Goal: Task Accomplishment & Management: Use online tool/utility

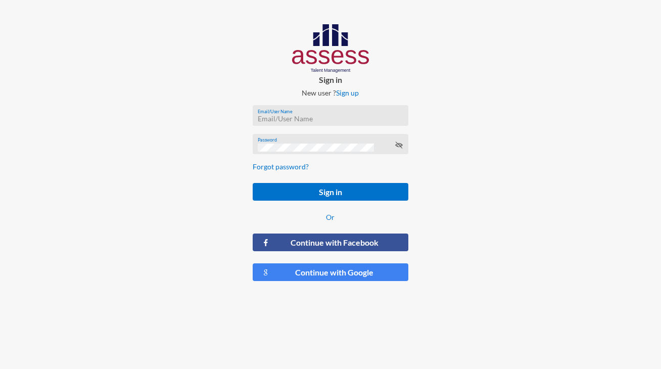
type input "[EMAIL_ADDRESS][DOMAIN_NAME]"
click at [338, 117] on input "[EMAIL_ADDRESS][DOMAIN_NAME]" at bounding box center [330, 119] width 145 height 8
click at [538, 82] on div at bounding box center [551, 156] width 220 height 313
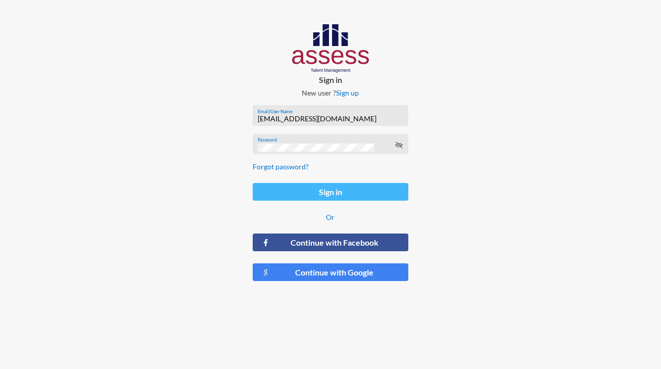
click at [372, 191] on button "Sign in" at bounding box center [331, 192] width 156 height 18
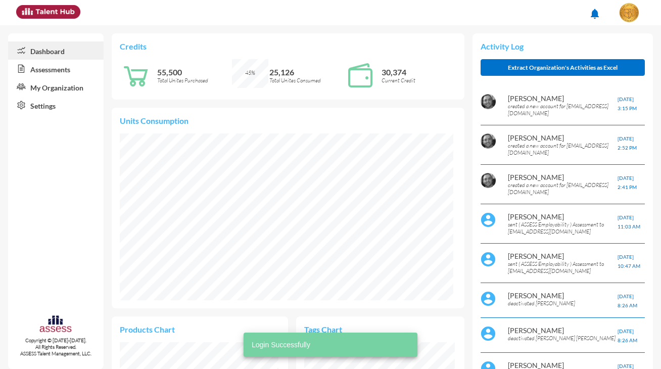
scroll to position [166, 334]
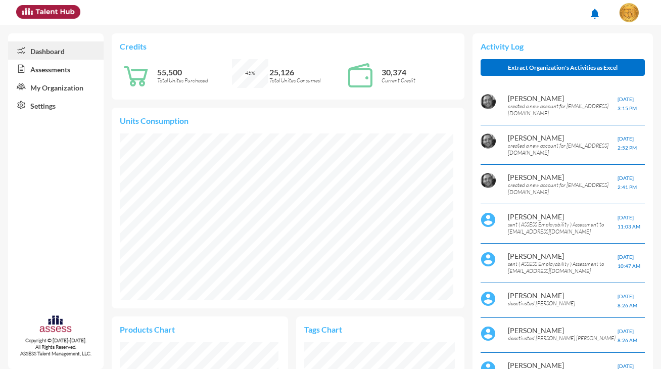
click at [42, 70] on link "Assessments" at bounding box center [56, 69] width 96 height 18
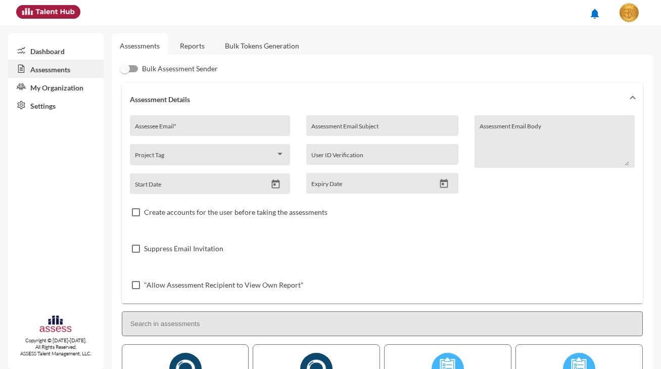
click at [258, 42] on link "Bulk Tokens Generation" at bounding box center [262, 45] width 90 height 25
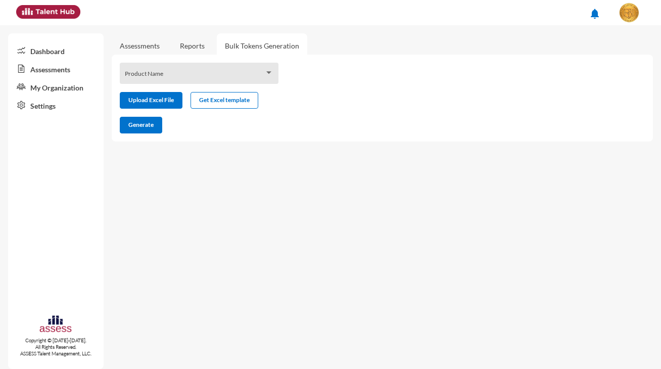
click at [204, 72] on div "Product Name" at bounding box center [199, 76] width 148 height 16
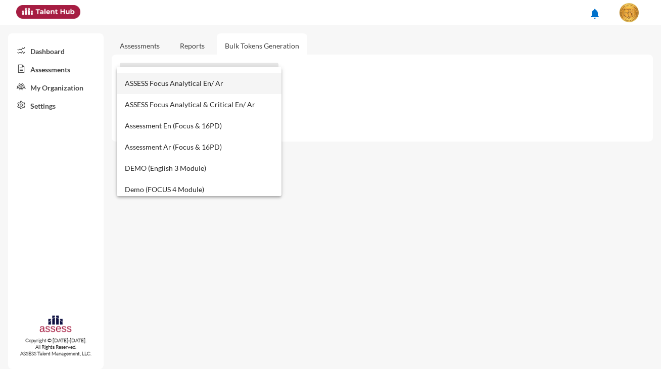
scroll to position [571, 0]
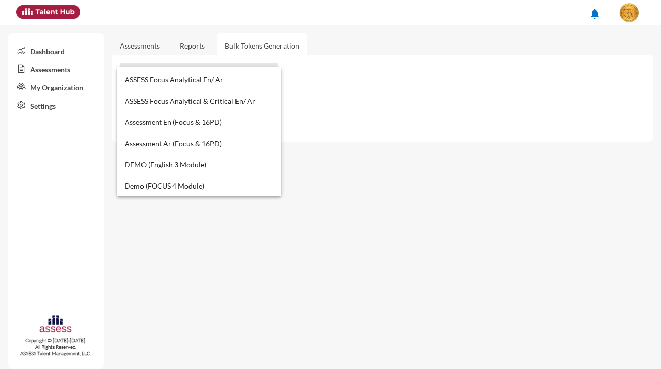
click at [320, 119] on div at bounding box center [330, 184] width 661 height 369
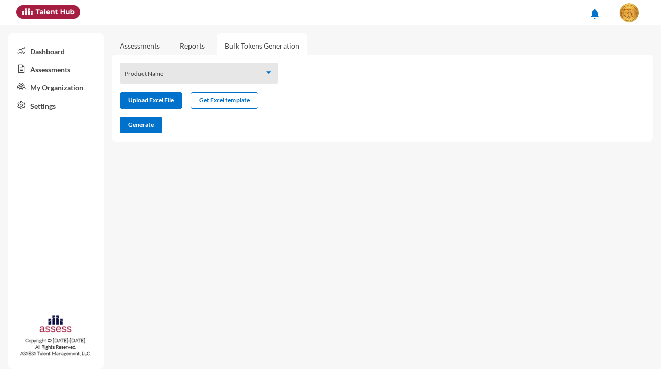
click at [164, 77] on span at bounding box center [194, 77] width 139 height 8
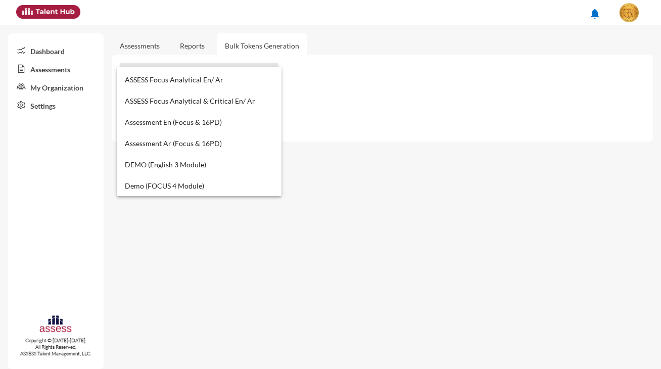
click at [386, 114] on div at bounding box center [330, 184] width 661 height 369
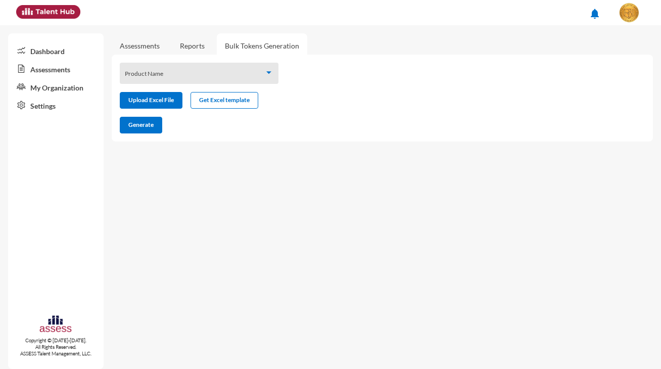
click at [195, 73] on span at bounding box center [194, 77] width 139 height 8
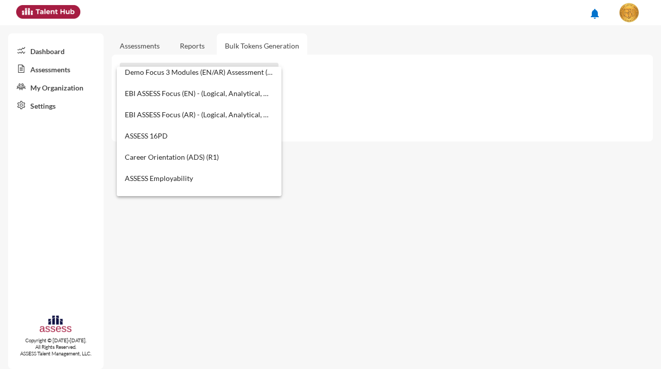
scroll to position [340, 0]
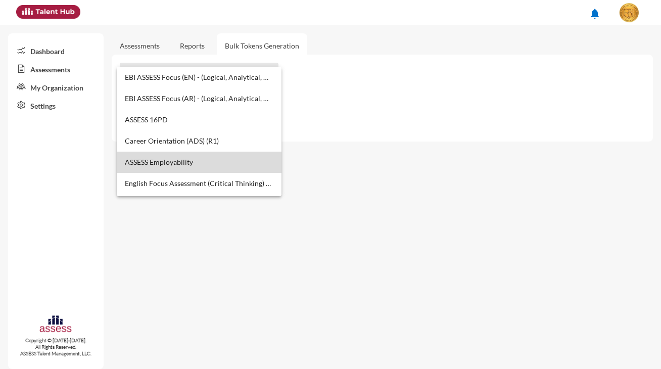
click at [210, 156] on span "ASSESS Employability" at bounding box center [199, 162] width 148 height 21
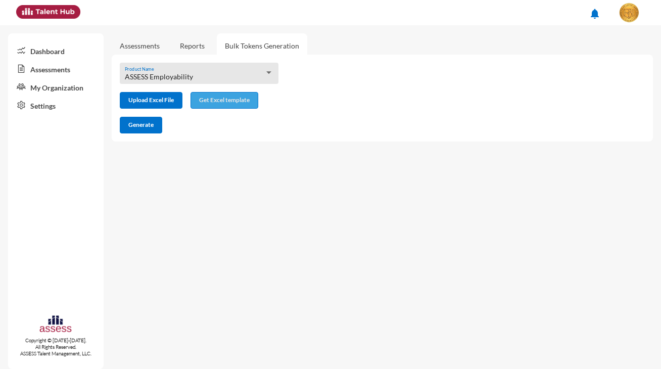
click at [217, 102] on span "Get Excel template" at bounding box center [224, 100] width 51 height 8
click at [160, 101] on input "file" at bounding box center [151, 101] width 62 height 11
type input "C:\fakepath\excel (1).xlsx"
click at [135, 128] on span "Generate" at bounding box center [140, 125] width 25 height 8
click at [267, 75] on div at bounding box center [268, 73] width 9 height 8
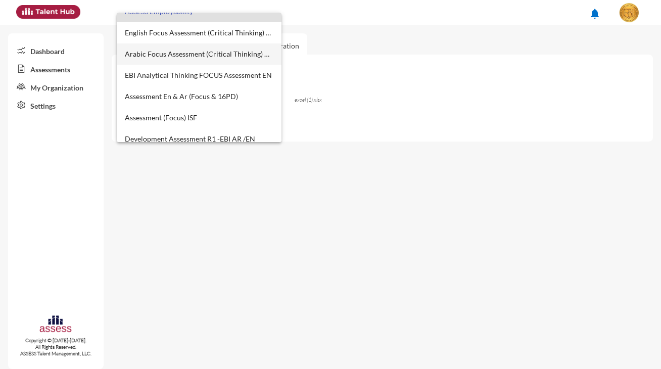
scroll to position [419, 0]
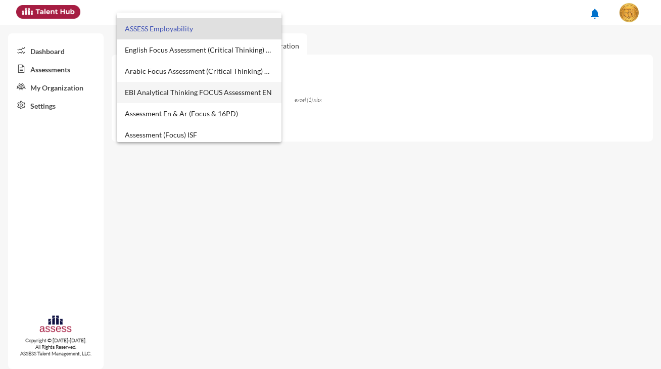
click at [188, 92] on span "EBI Analytical Thinking FOCUS Assessment EN" at bounding box center [199, 92] width 148 height 21
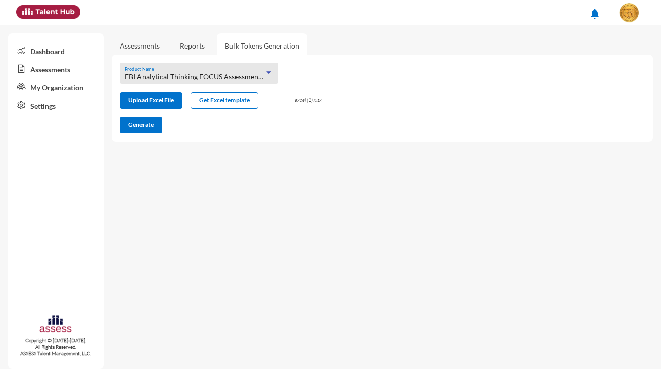
click at [269, 73] on div at bounding box center [268, 72] width 5 height 3
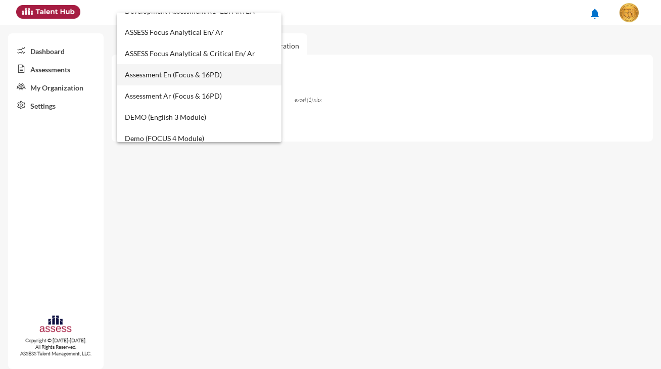
scroll to position [571, 0]
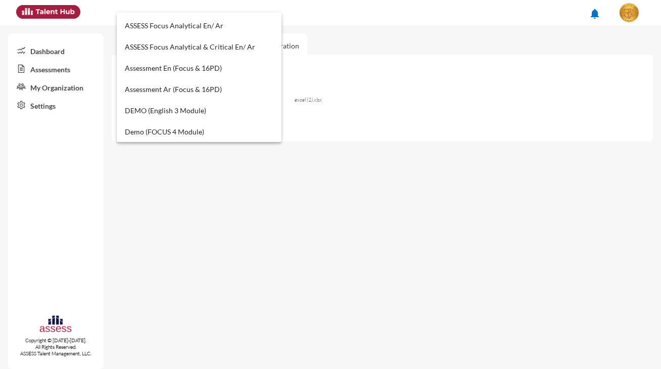
click at [205, 192] on div at bounding box center [330, 184] width 661 height 369
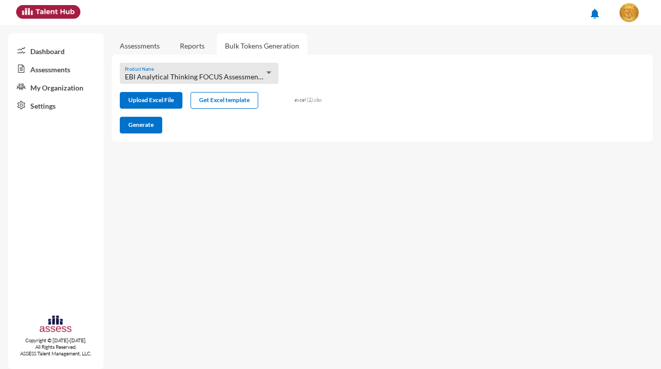
click at [259, 74] on span "EBI Analytical Thinking FOCUS Assessment EN" at bounding box center [198, 76] width 147 height 9
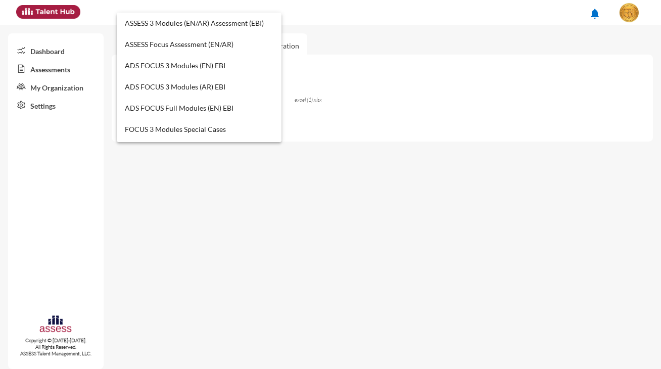
scroll to position [434, 0]
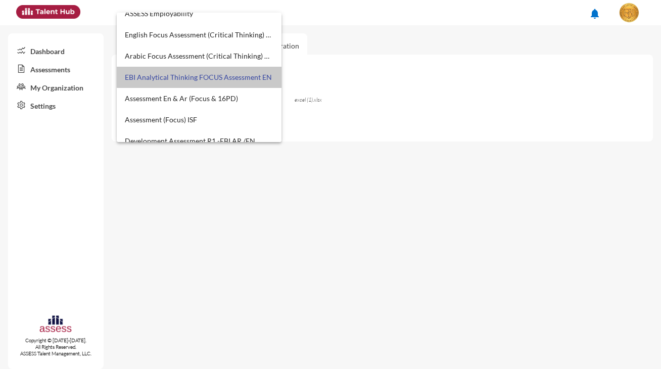
click at [259, 74] on span "EBI Analytical Thinking FOCUS Assessment EN" at bounding box center [199, 77] width 148 height 21
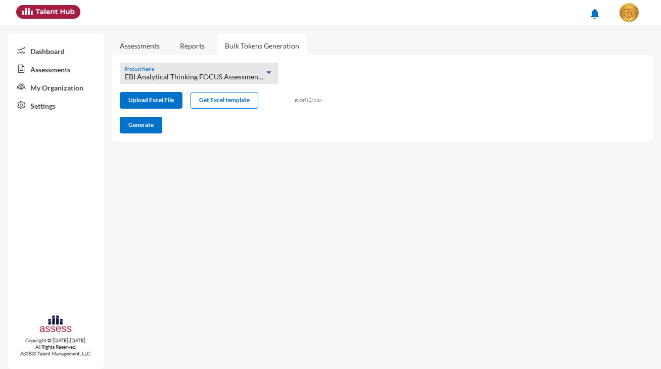
click at [240, 73] on span "EBI Analytical Thinking FOCUS Assessment EN" at bounding box center [198, 76] width 147 height 9
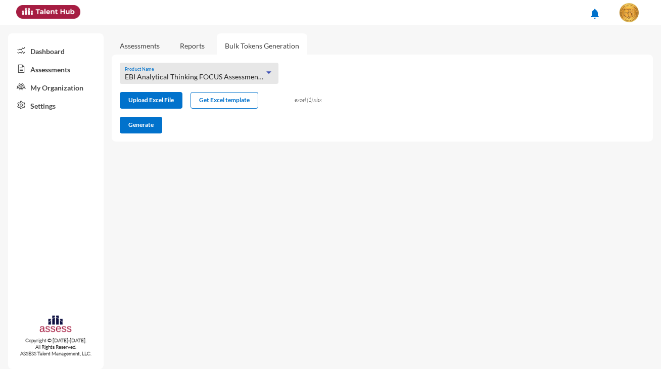
copy span "Assessment"
click at [204, 76] on span "EBI Analytical Thinking FOCUS Assessment EN" at bounding box center [198, 76] width 147 height 9
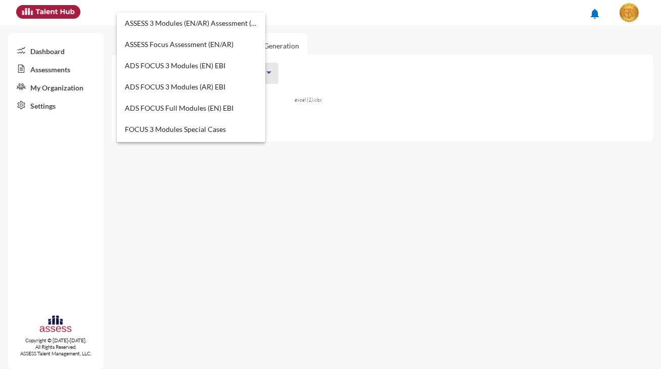
scroll to position [0, 0]
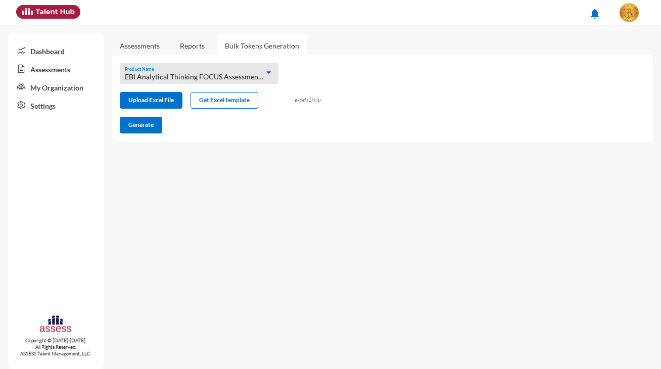
drag, startPoint x: 204, startPoint y: 76, endPoint x: 195, endPoint y: 71, distance: 11.1
click at [195, 71] on div "EBI Analytical Thinking FOCUS Assessment EN Product Name" at bounding box center [199, 76] width 148 height 16
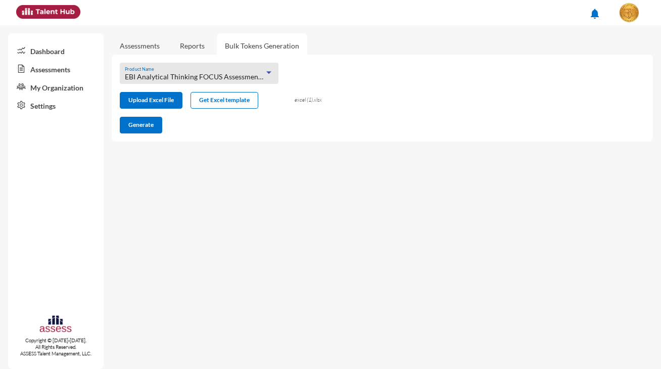
scroll to position [434, 0]
click at [195, 71] on div "EBI Analytical Thinking FOCUS Assessment EN Product Name" at bounding box center [199, 76] width 148 height 16
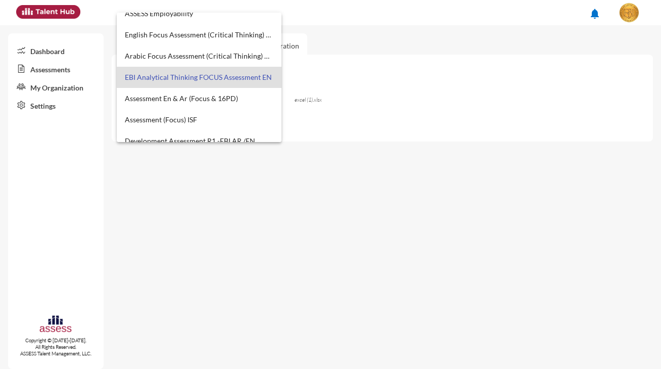
click at [224, 71] on span "EBI Analytical Thinking FOCUS Assessment EN" at bounding box center [199, 77] width 148 height 21
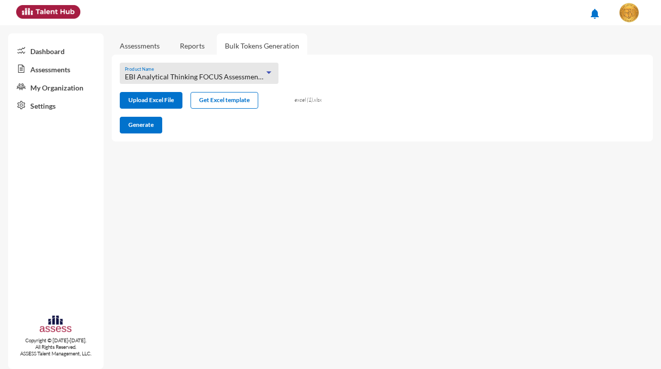
click at [226, 74] on span "EBI Analytical Thinking FOCUS Assessment EN" at bounding box center [198, 76] width 147 height 9
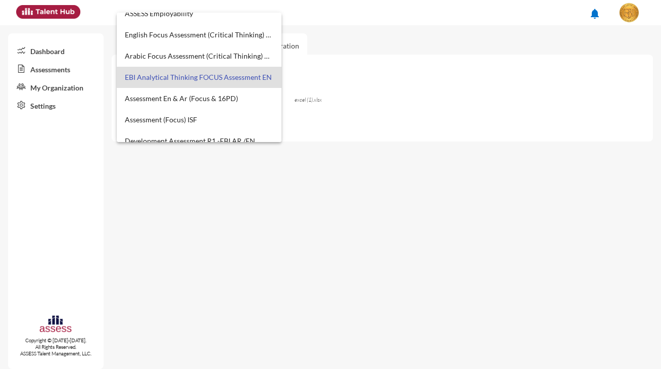
click at [226, 74] on span "EBI Analytical Thinking FOCUS Assessment EN" at bounding box center [199, 77] width 148 height 21
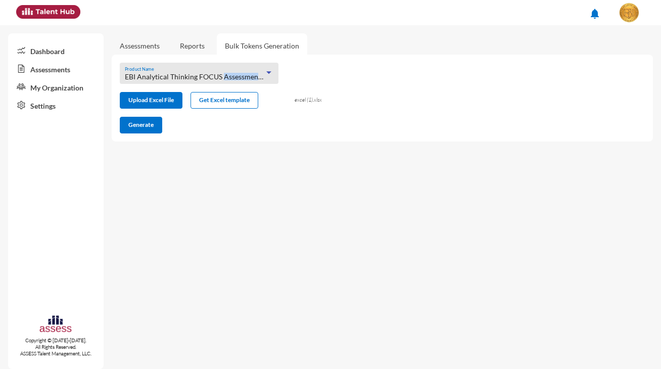
click at [226, 74] on span "EBI Analytical Thinking FOCUS Assessment EN" at bounding box center [198, 76] width 147 height 9
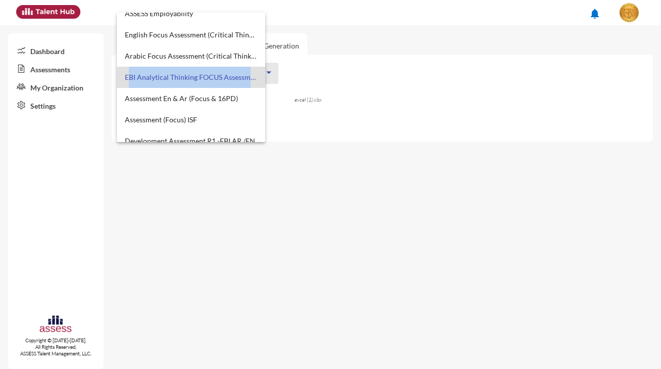
click at [226, 74] on span "EBI Analytical Thinking FOCUS Assessment EN" at bounding box center [191, 77] width 132 height 21
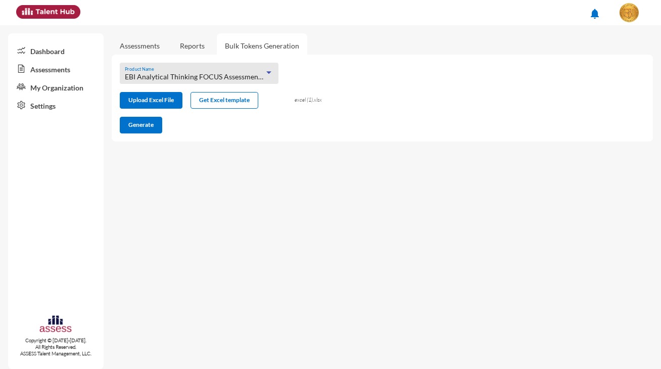
copy span "EBI Analytical Thinking FOCUS Assessment EN"
click at [148, 101] on input "file" at bounding box center [151, 101] width 62 height 11
click at [144, 128] on span "Generate" at bounding box center [140, 125] width 25 height 8
click at [154, 123] on button "Generate" at bounding box center [141, 125] width 42 height 17
click at [127, 121] on button "Generate" at bounding box center [141, 125] width 42 height 17
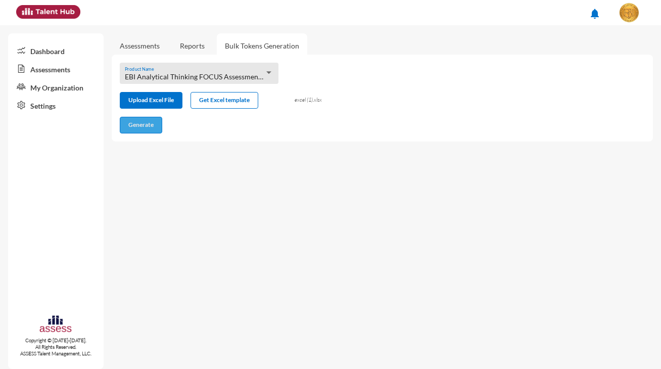
click at [158, 125] on button "Generate" at bounding box center [141, 125] width 42 height 17
click at [152, 121] on button "Generate" at bounding box center [141, 125] width 42 height 17
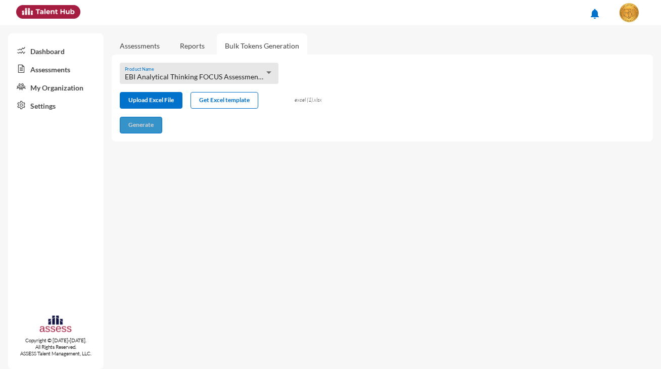
click at [153, 122] on button "Generate" at bounding box center [141, 125] width 42 height 17
click at [154, 122] on button "Generate" at bounding box center [141, 125] width 42 height 17
click at [157, 122] on button "Generate" at bounding box center [141, 125] width 42 height 17
drag, startPoint x: 157, startPoint y: 122, endPoint x: 235, endPoint y: 126, distance: 77.4
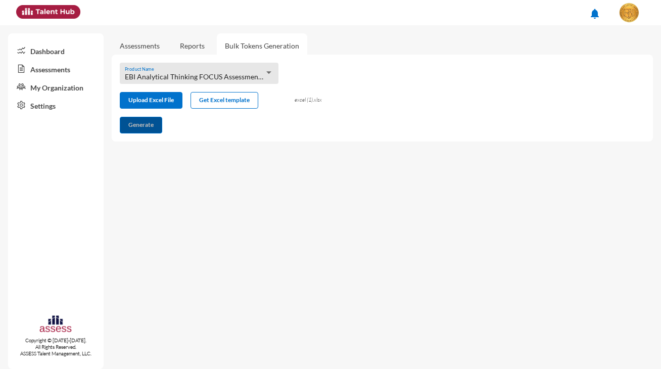
click at [164, 123] on div "Generate" at bounding box center [177, 125] width 131 height 17
click at [156, 120] on button "Generate" at bounding box center [141, 125] width 42 height 17
click at [157, 120] on button "Generate" at bounding box center [141, 125] width 42 height 17
click at [158, 120] on button "Generate" at bounding box center [141, 125] width 42 height 17
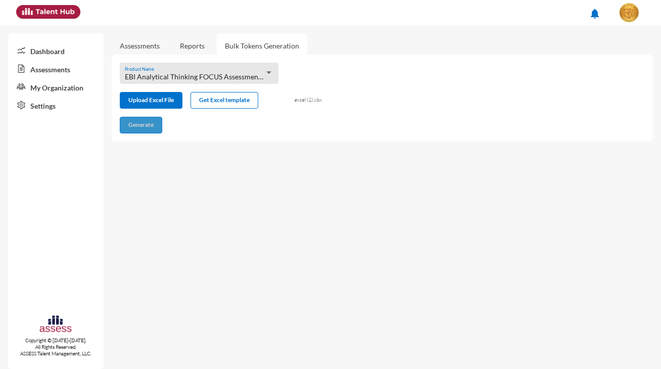
drag, startPoint x: 163, startPoint y: 123, endPoint x: 154, endPoint y: 120, distance: 9.9
click at [163, 123] on div "Generate" at bounding box center [177, 125] width 131 height 17
click at [154, 120] on button "Generate" at bounding box center [141, 125] width 42 height 17
click at [127, 131] on button "Generate" at bounding box center [141, 125] width 42 height 17
click at [131, 128] on span "Generate" at bounding box center [140, 125] width 25 height 8
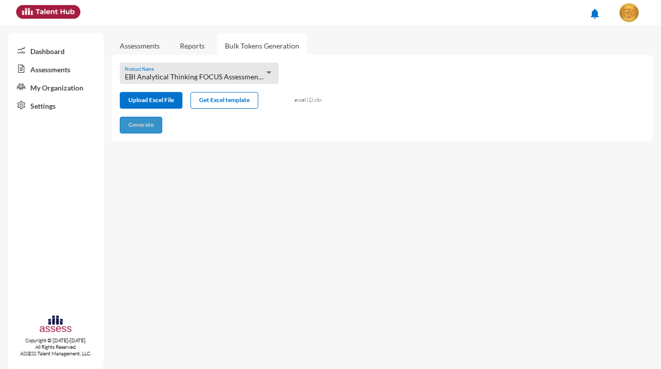
click at [131, 128] on span "Generate" at bounding box center [140, 125] width 25 height 8
click at [253, 70] on div "Product Name" at bounding box center [199, 76] width 148 height 16
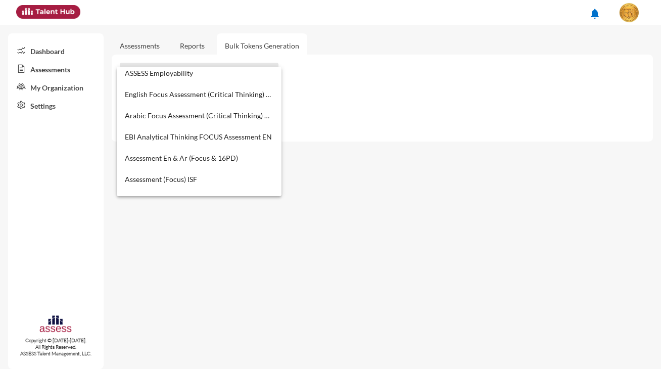
scroll to position [419, 0]
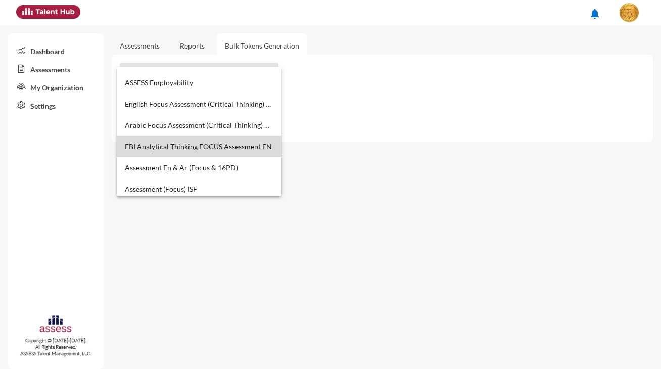
click at [200, 140] on span "EBI Analytical Thinking FOCUS Assessment EN" at bounding box center [199, 146] width 148 height 21
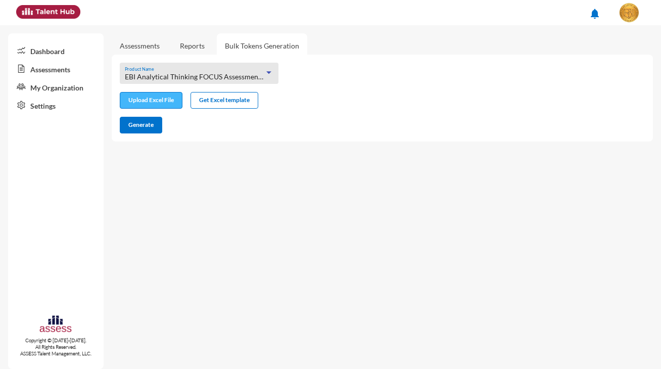
click at [162, 96] on button "Upload Excel File" at bounding box center [151, 100] width 63 height 17
click at [142, 103] on input "file" at bounding box center [151, 101] width 62 height 11
type input "C:\fakepath\excel (1).xlsx"
click at [146, 128] on span "Generate" at bounding box center [140, 125] width 25 height 8
click at [268, 75] on div at bounding box center [268, 73] width 9 height 8
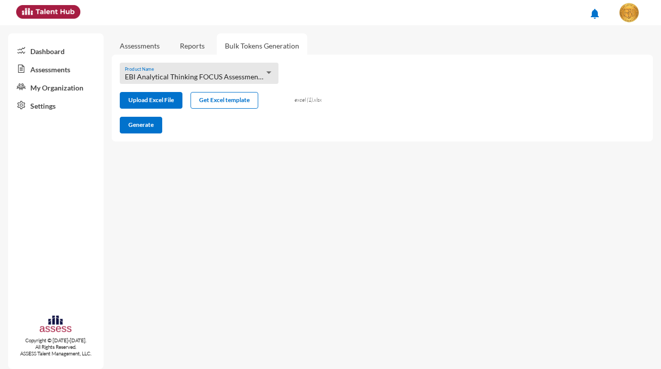
click at [268, 75] on div at bounding box center [268, 73] width 9 height 8
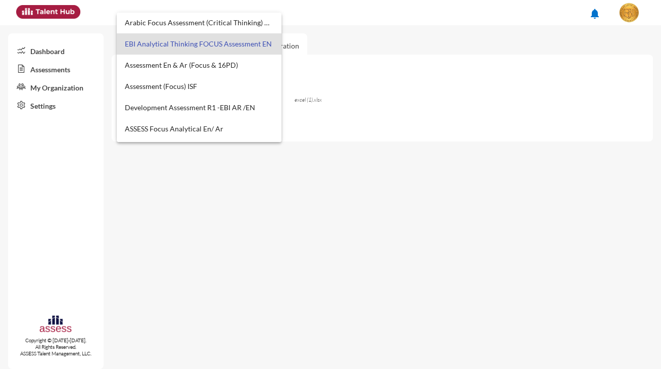
scroll to position [571, 0]
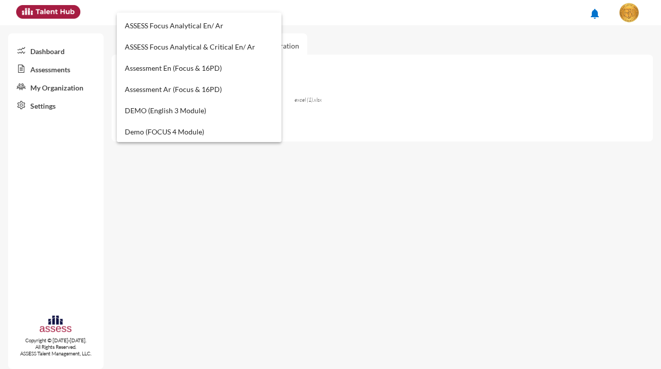
drag, startPoint x: 346, startPoint y: 228, endPoint x: 351, endPoint y: 240, distance: 13.3
click at [346, 230] on div at bounding box center [330, 184] width 661 height 369
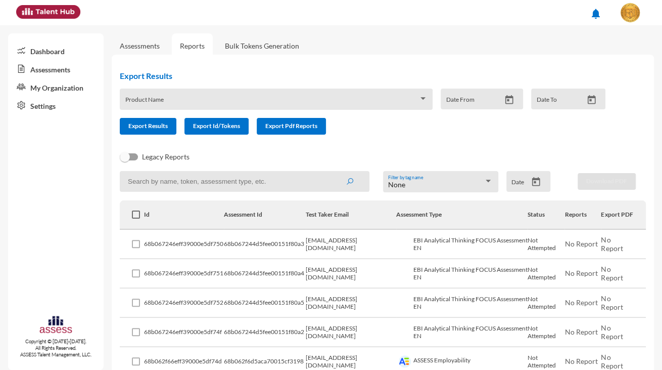
click at [419, 98] on div at bounding box center [423, 99] width 9 height 8
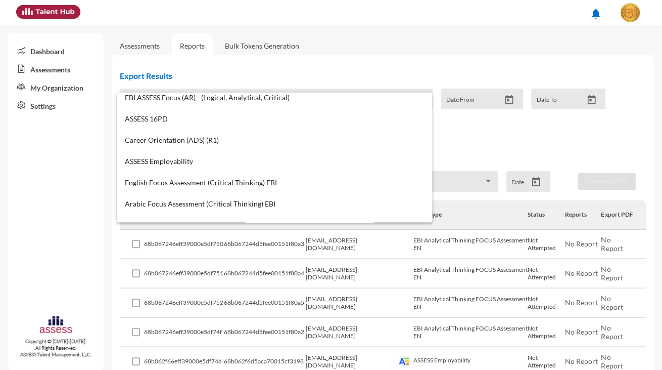
scroll to position [404, 0]
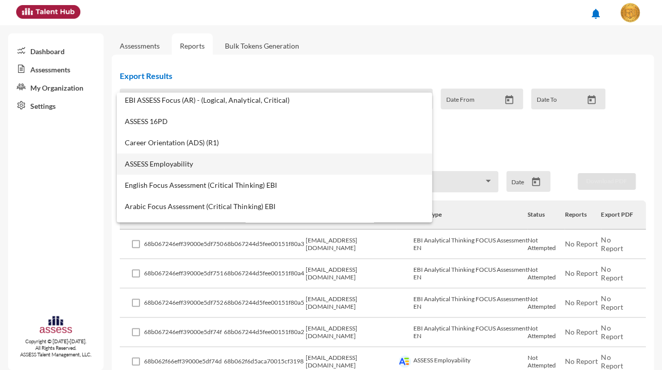
click at [170, 160] on span "ASSESS Employability" at bounding box center [274, 164] width 299 height 8
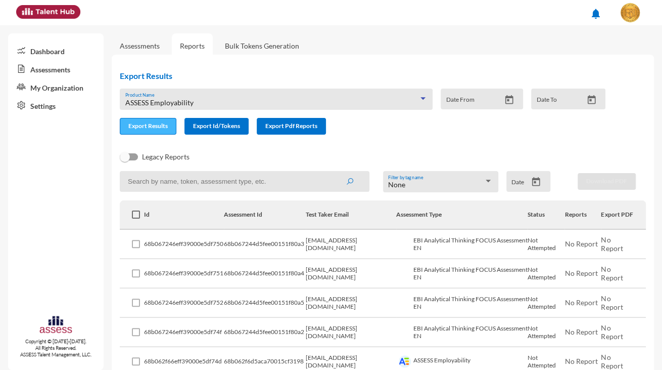
click at [156, 124] on span "Export Results" at bounding box center [147, 126] width 39 height 8
